Goal: Task Accomplishment & Management: Use online tool/utility

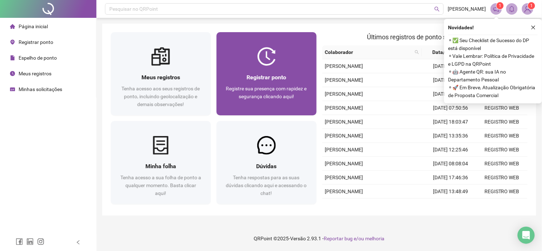
click at [289, 64] on div at bounding box center [267, 56] width 100 height 19
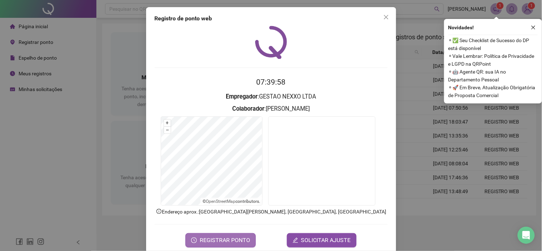
click at [208, 238] on span "REGISTRAR PONTO" at bounding box center [225, 240] width 50 height 9
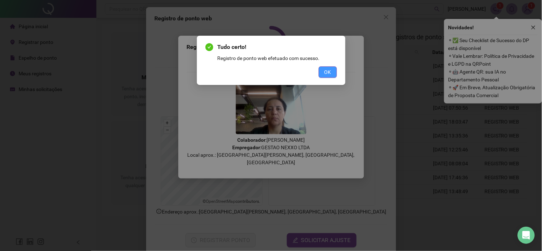
click at [329, 71] on span "OK" at bounding box center [327, 72] width 7 height 8
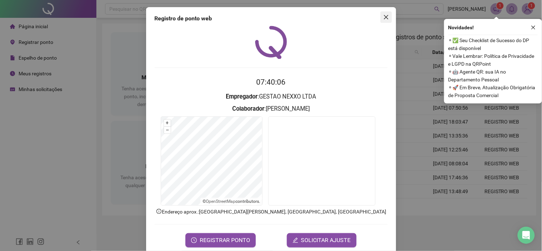
click at [381, 16] on span "Close" at bounding box center [386, 17] width 11 height 6
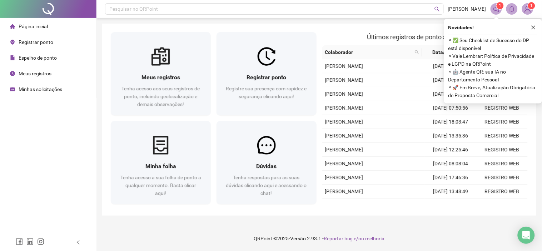
click at [39, 86] on span "Minhas solicitações" at bounding box center [41, 89] width 44 height 6
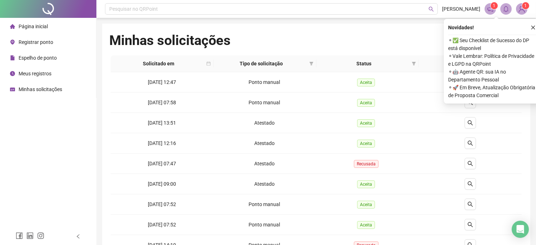
click at [36, 24] on span "Página inicial" at bounding box center [33, 27] width 29 height 6
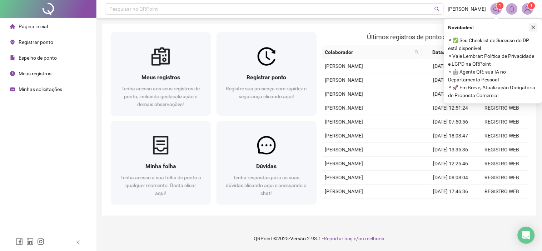
click at [531, 25] on icon "close" at bounding box center [533, 27] width 5 height 5
